Goal: Task Accomplishment & Management: Manage account settings

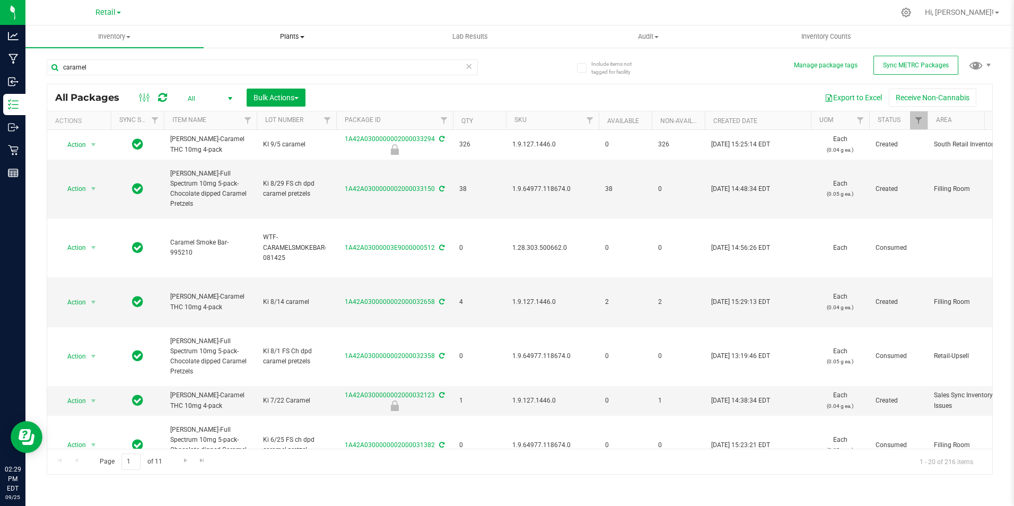
type input "caramel"
click at [898, 59] on button "Sync METRC Packages" at bounding box center [915, 65] width 85 height 19
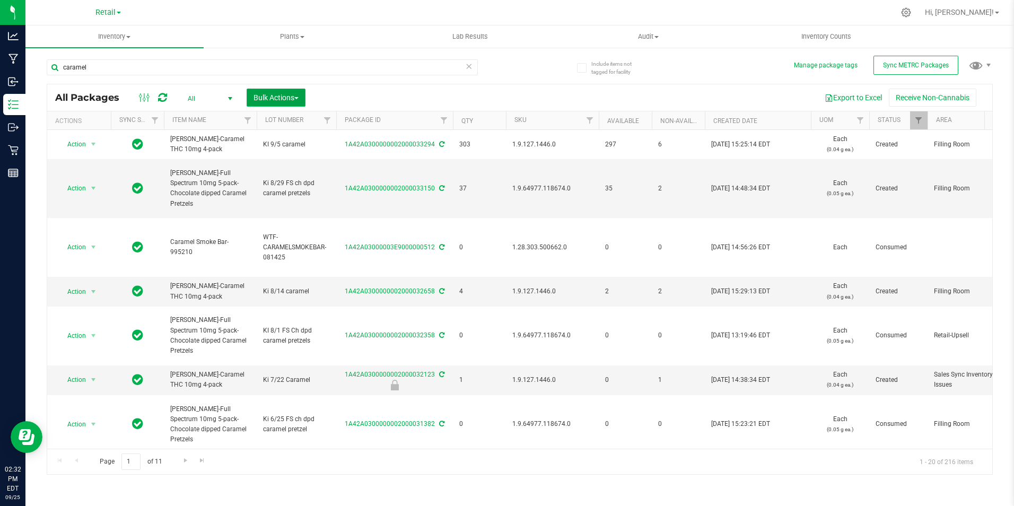
click at [271, 95] on span "Bulk Actions" at bounding box center [275, 97] width 45 height 8
click at [299, 206] on div "Lock/Unlock packages" at bounding box center [296, 200] width 87 height 17
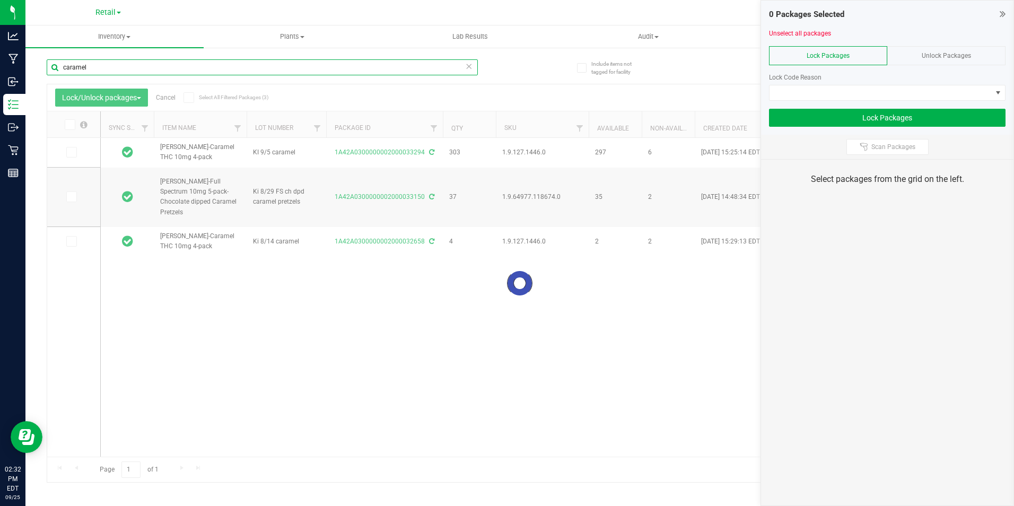
click at [104, 71] on input "caramel" at bounding box center [262, 67] width 431 height 16
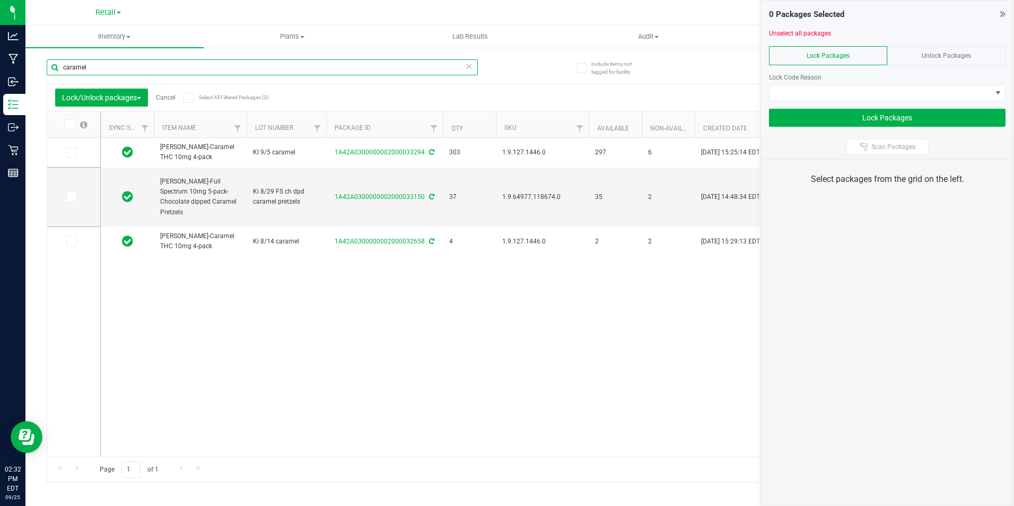
click at [104, 71] on input "caramel" at bounding box center [262, 67] width 431 height 16
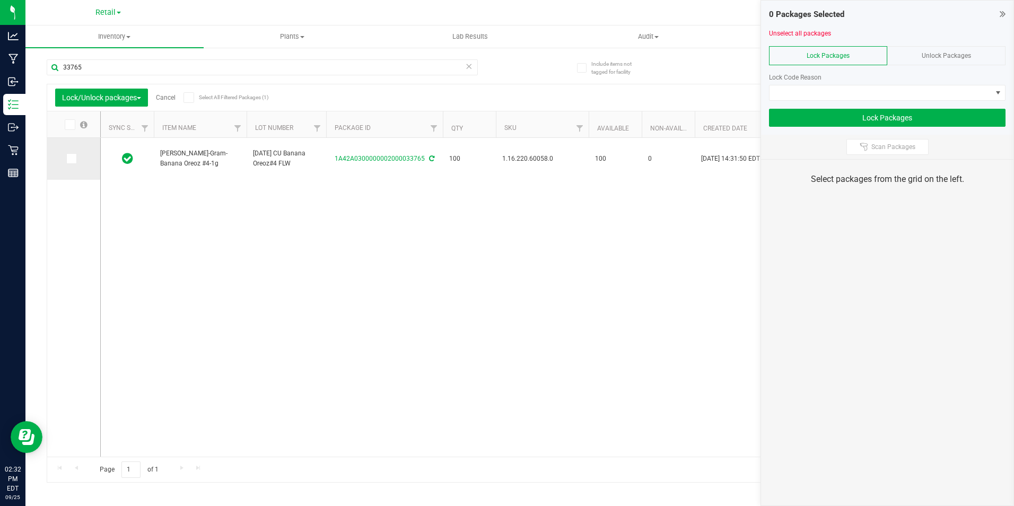
click at [66, 162] on span at bounding box center [71, 158] width 11 height 11
click at [0, 0] on input "checkbox" at bounding box center [0, 0] width 0 height 0
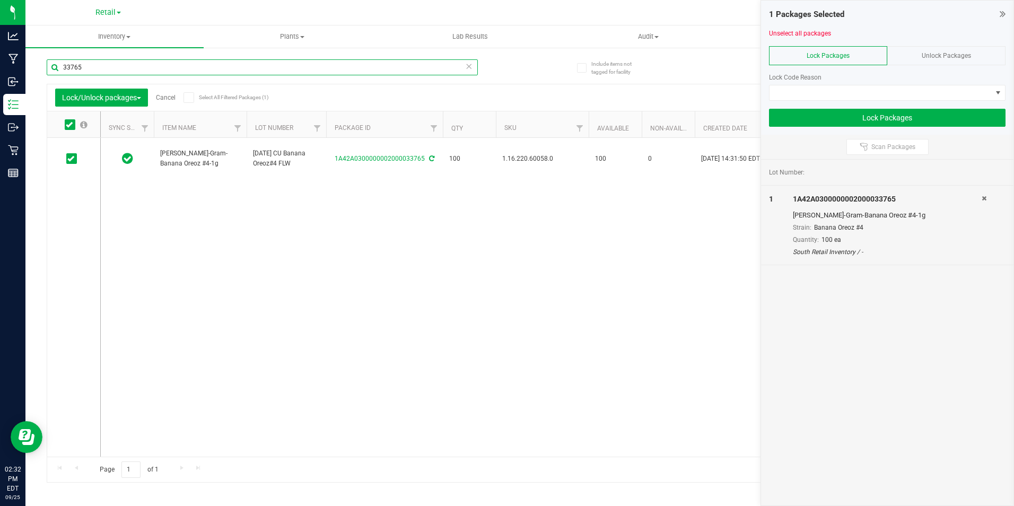
click at [115, 63] on input "33765" at bounding box center [262, 67] width 431 height 16
click at [72, 163] on span at bounding box center [71, 158] width 11 height 11
click at [0, 0] on input "checkbox" at bounding box center [0, 0] width 0 height 0
click at [113, 68] on input "33766" at bounding box center [262, 67] width 431 height 16
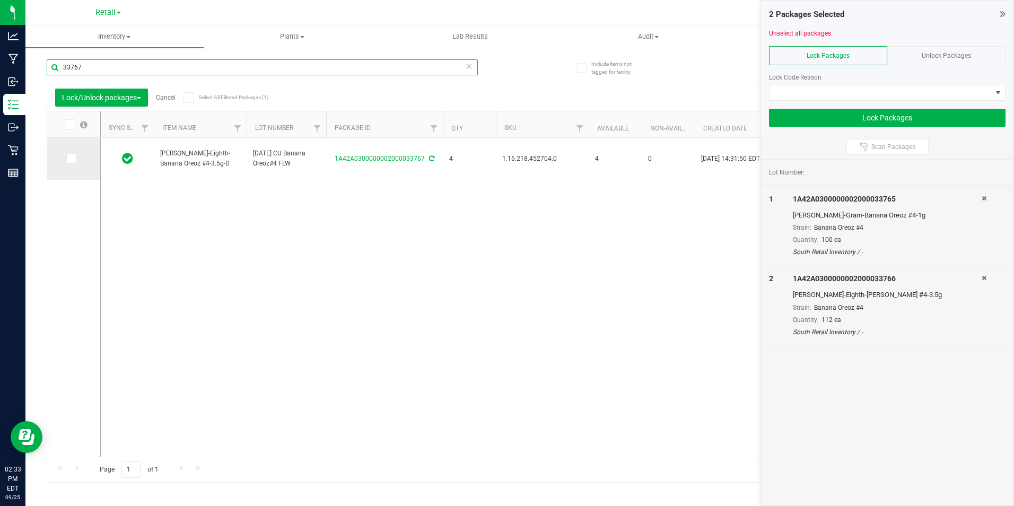
type input "33767"
click at [73, 159] on icon at bounding box center [70, 159] width 7 height 0
click at [0, 0] on input "checkbox" at bounding box center [0, 0] width 0 height 0
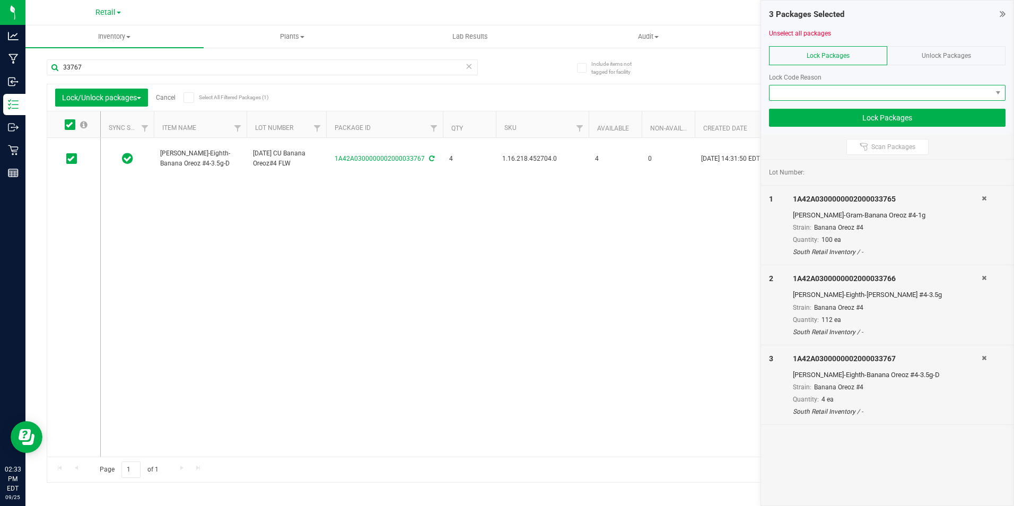
click at [805, 89] on span at bounding box center [880, 92] width 222 height 15
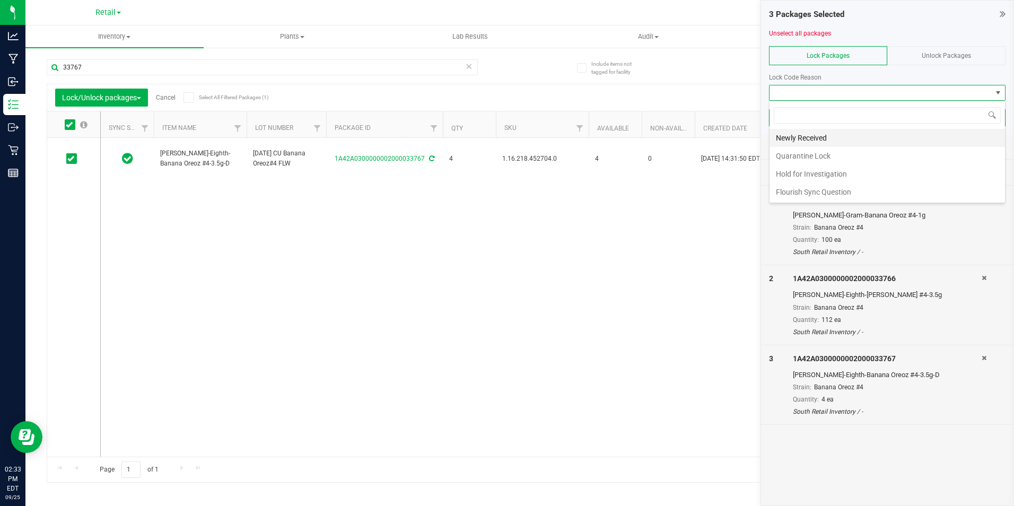
scroll to position [16, 236]
click at [812, 143] on li "Newly Received" at bounding box center [886, 138] width 235 height 18
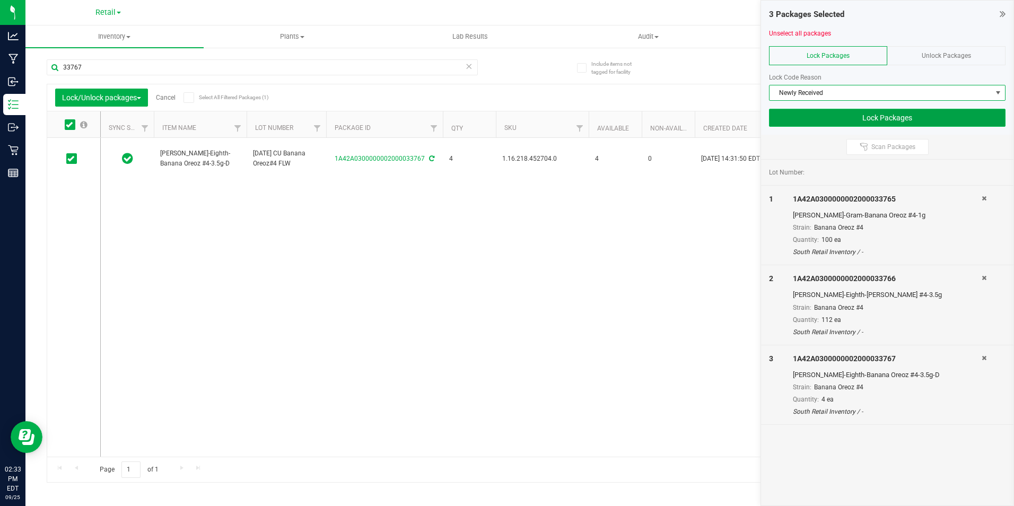
click at [822, 116] on button "Lock Packages" at bounding box center [887, 118] width 236 height 18
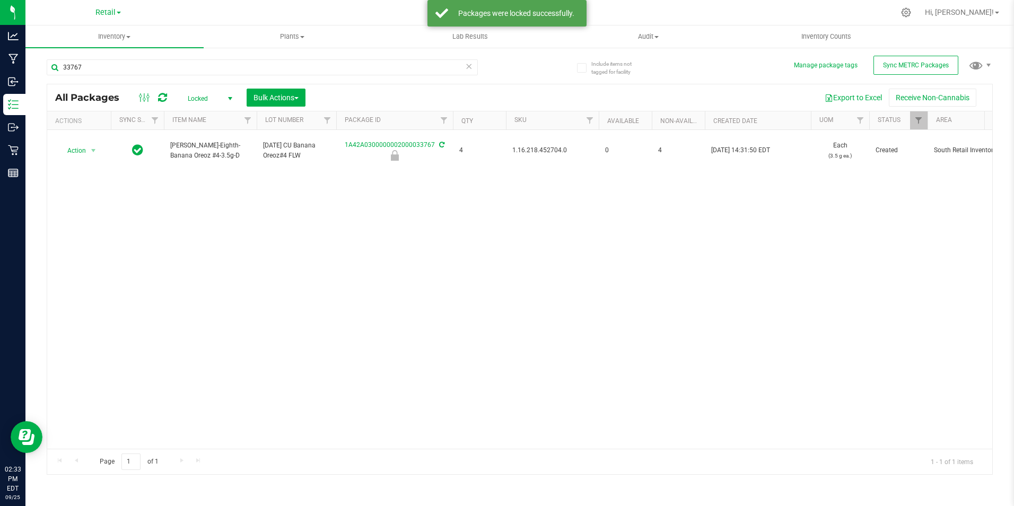
click at [208, 98] on span "Locked" at bounding box center [208, 98] width 58 height 15
click at [208, 164] on li "All" at bounding box center [207, 163] width 57 height 16
